Goal: Use online tool/utility: Use online tool/utility

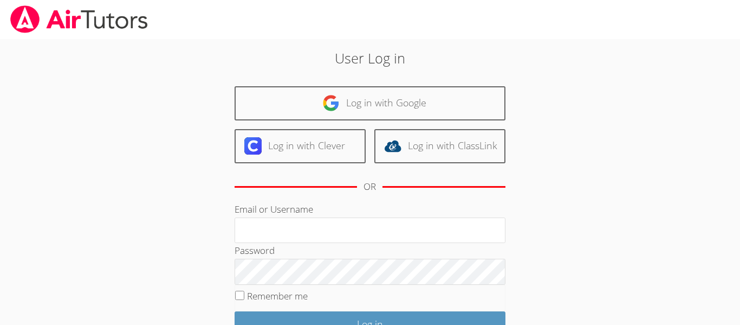
click at [471, 106] on link "Log in with Google" at bounding box center [370, 103] width 271 height 34
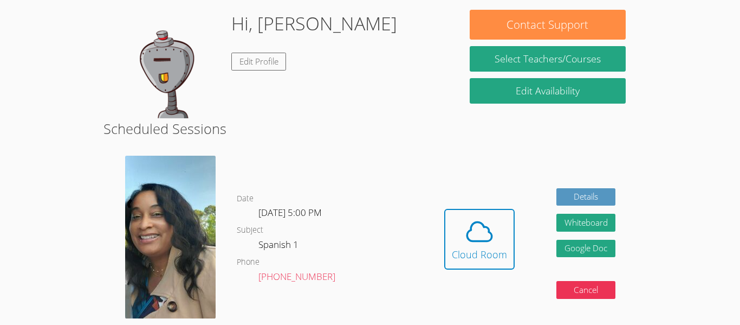
scroll to position [96, 0]
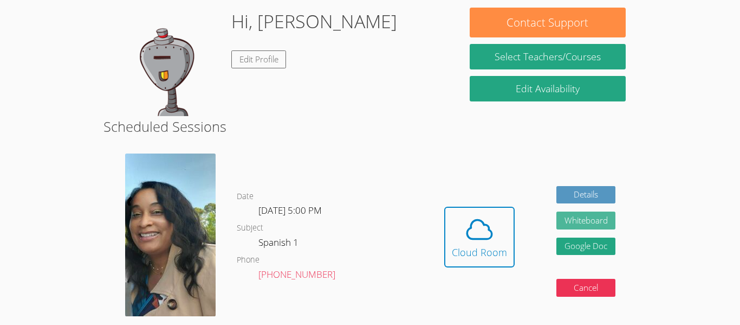
click at [592, 222] on button "Whiteboard" at bounding box center [587, 220] width 60 height 18
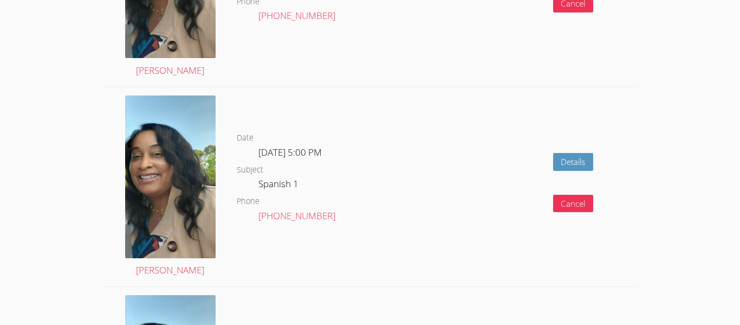
scroll to position [757, 0]
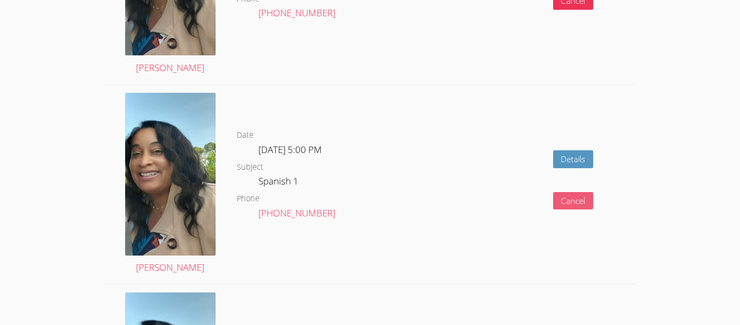
click at [585, 199] on button "Cancel" at bounding box center [573, 201] width 41 height 18
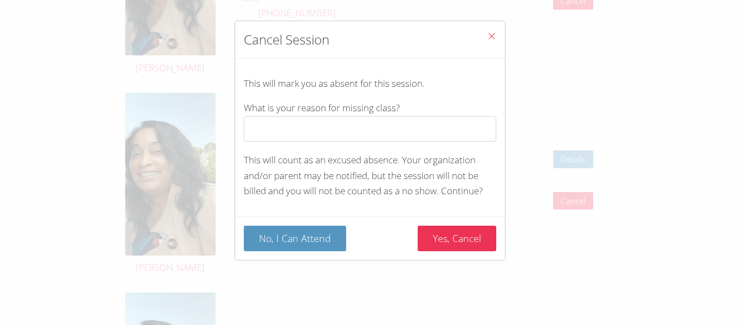
click at [493, 36] on icon "Close" at bounding box center [491, 35] width 9 height 9
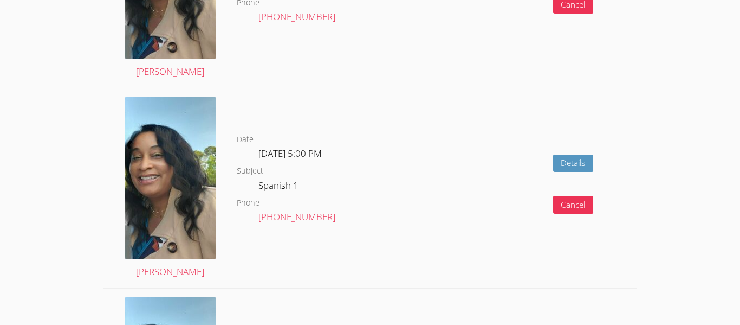
scroll to position [2106, 0]
